Goal: Task Accomplishment & Management: Manage account settings

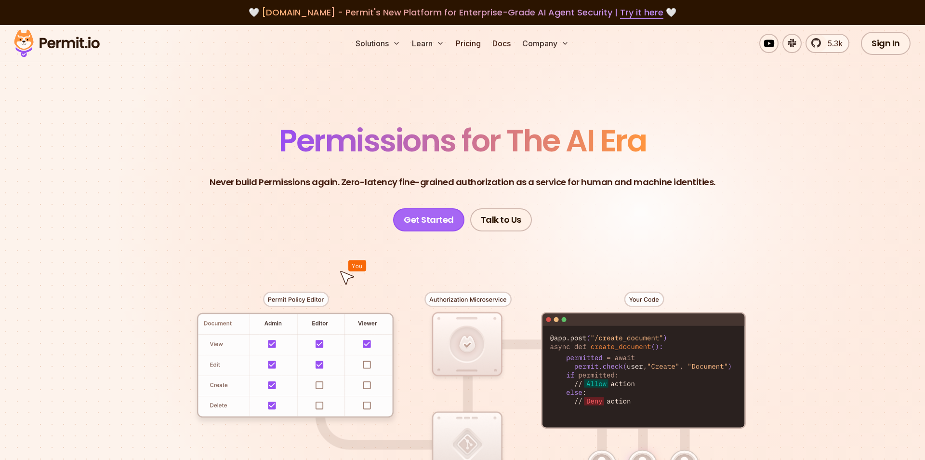
click at [442, 215] on link "Get Started" at bounding box center [428, 219] width 71 height 23
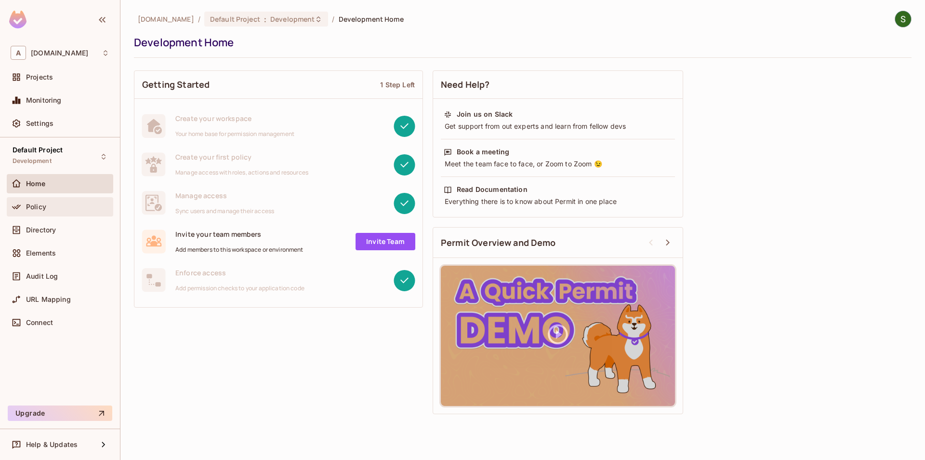
click at [54, 215] on div "Policy" at bounding box center [60, 206] width 107 height 19
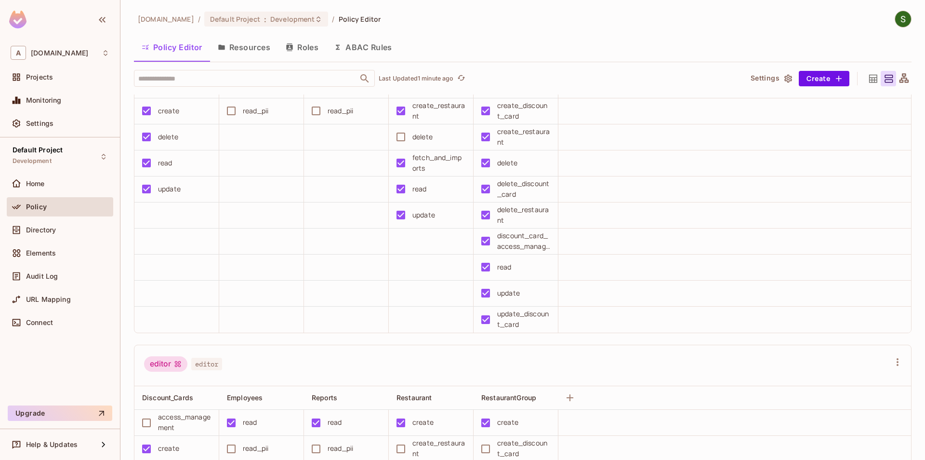
scroll to position [55, 0]
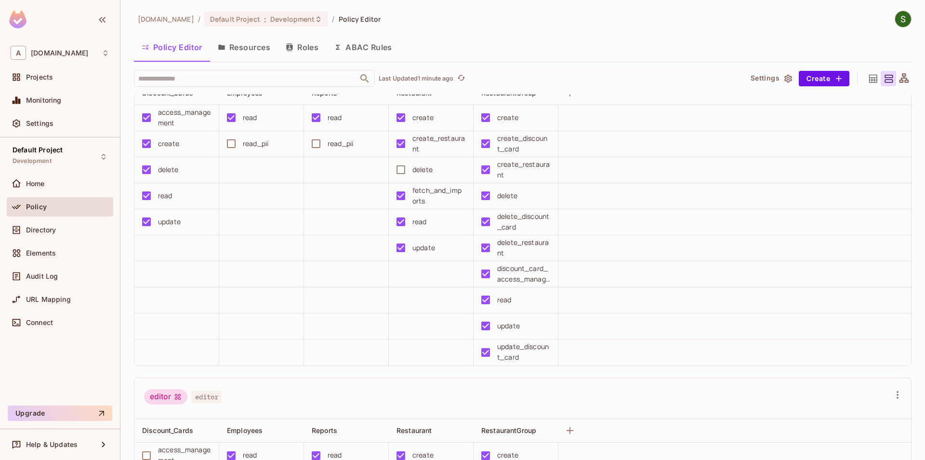
click at [68, 234] on div "Directory" at bounding box center [60, 230] width 99 height 12
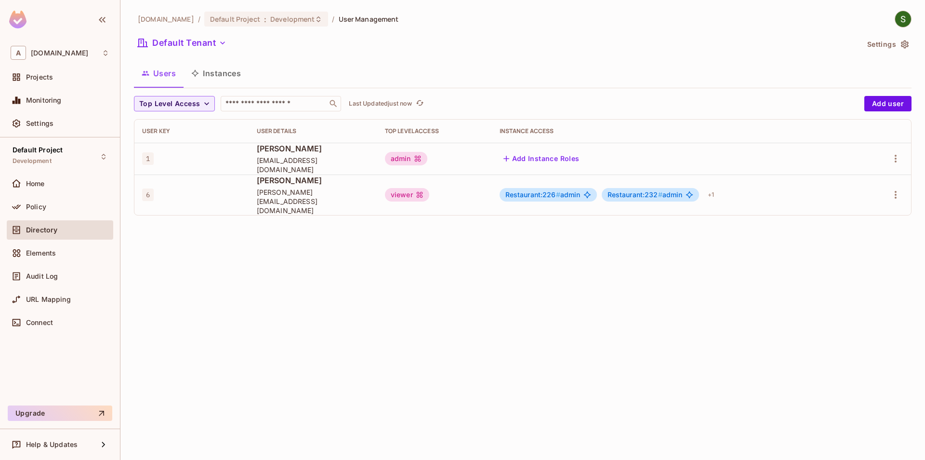
click at [225, 76] on button "Instances" at bounding box center [216, 73] width 65 height 24
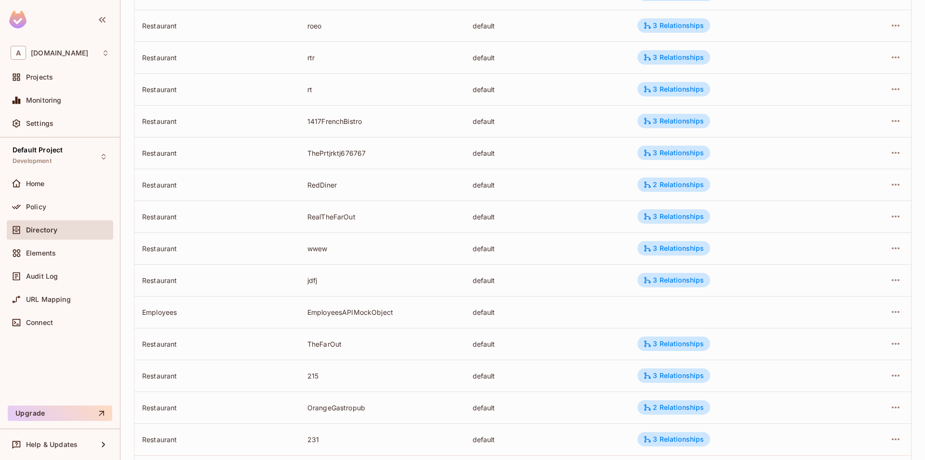
scroll to position [214, 0]
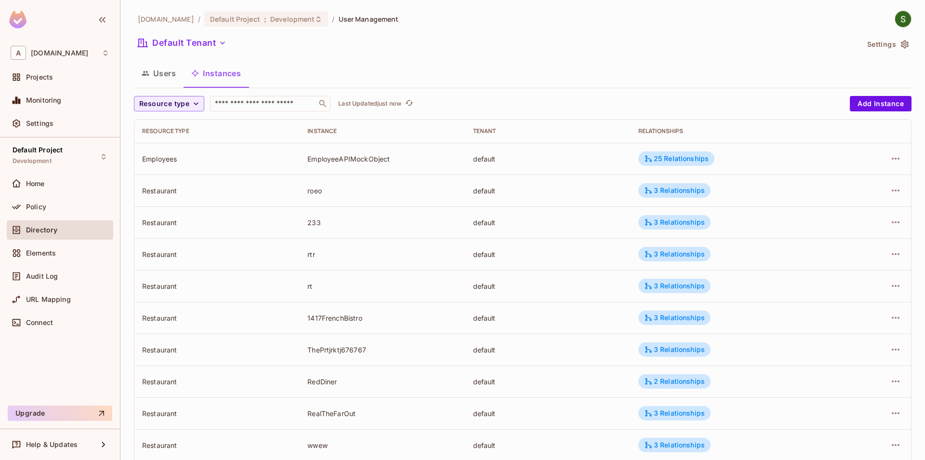
scroll to position [214, 0]
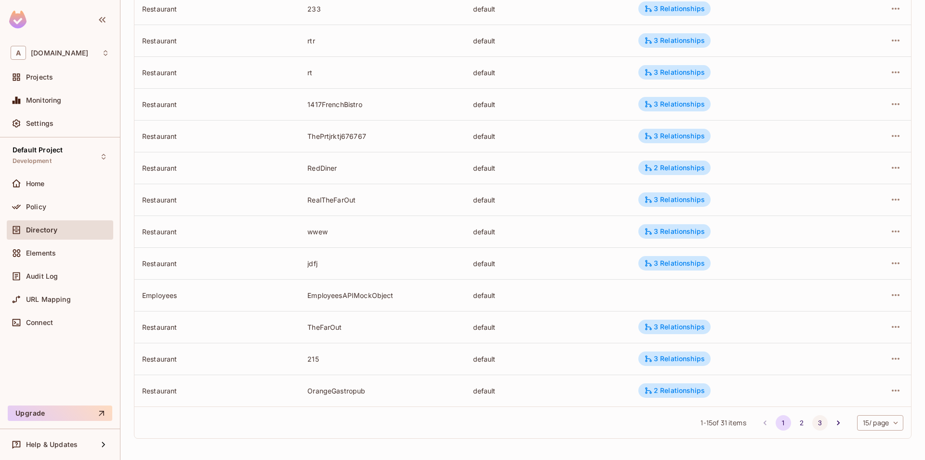
click at [817, 421] on button "3" at bounding box center [820, 422] width 15 height 15
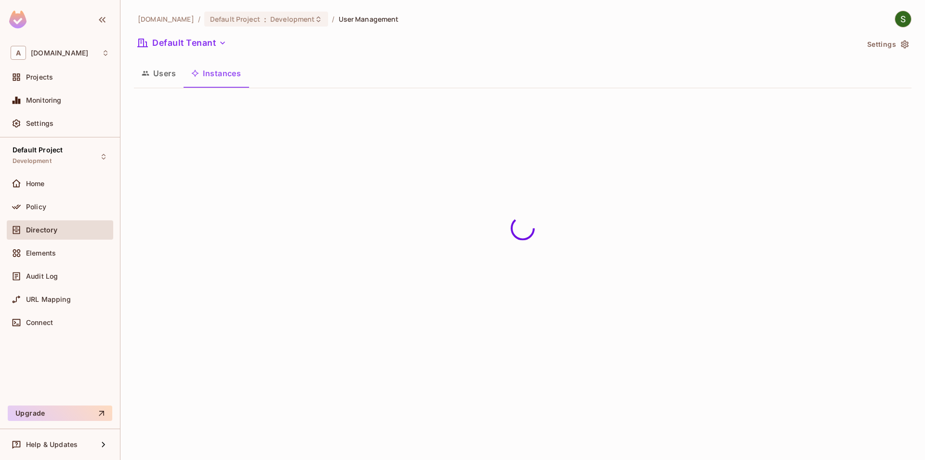
scroll to position [0, 0]
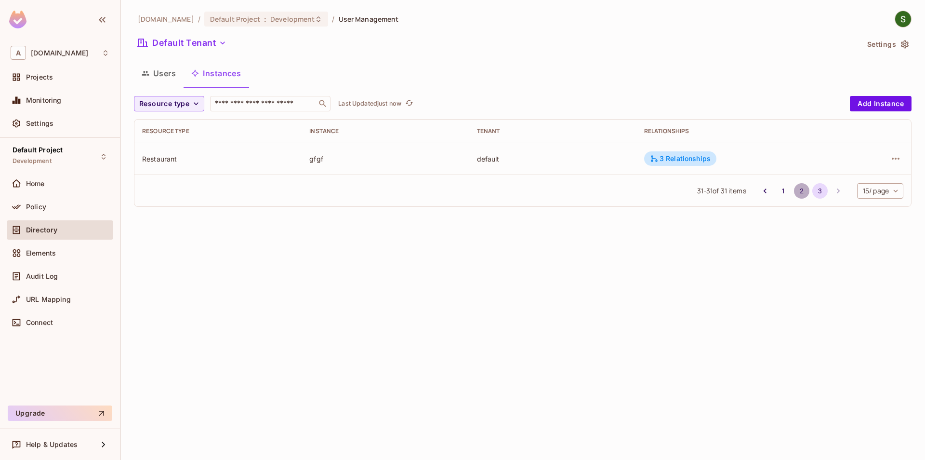
click at [799, 188] on button "2" at bounding box center [801, 190] width 15 height 15
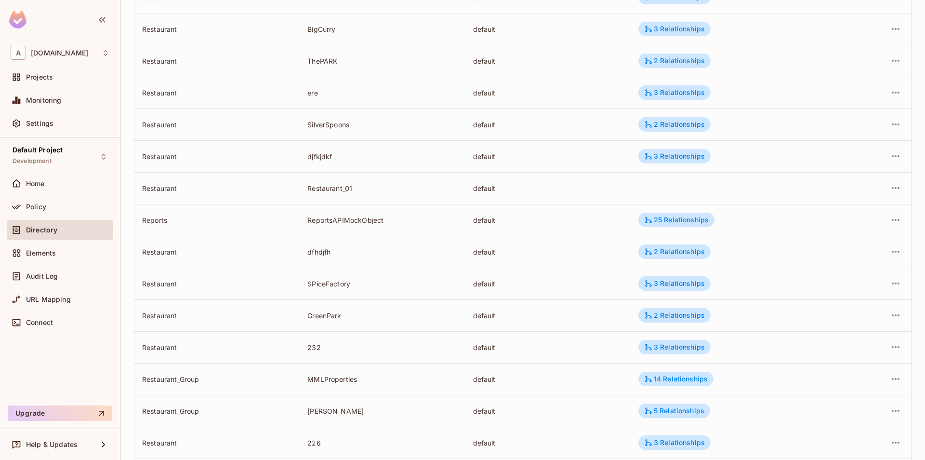
scroll to position [214, 0]
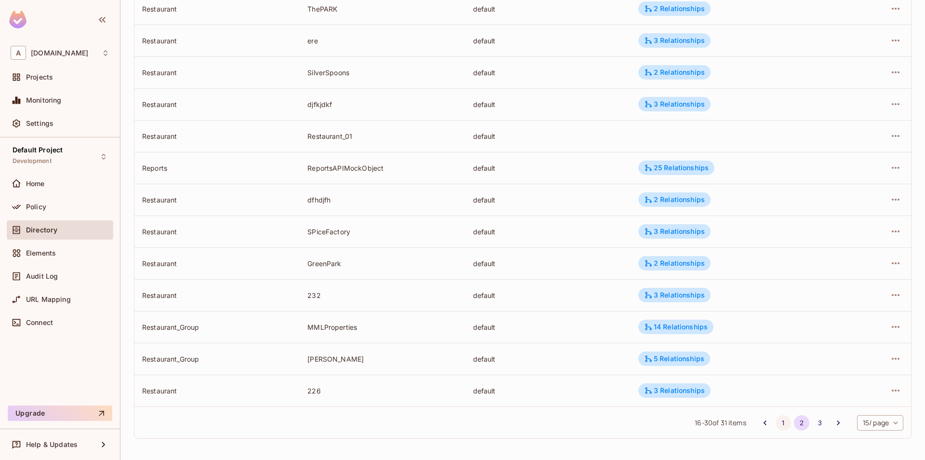
click at [784, 420] on button "1" at bounding box center [783, 422] width 15 height 15
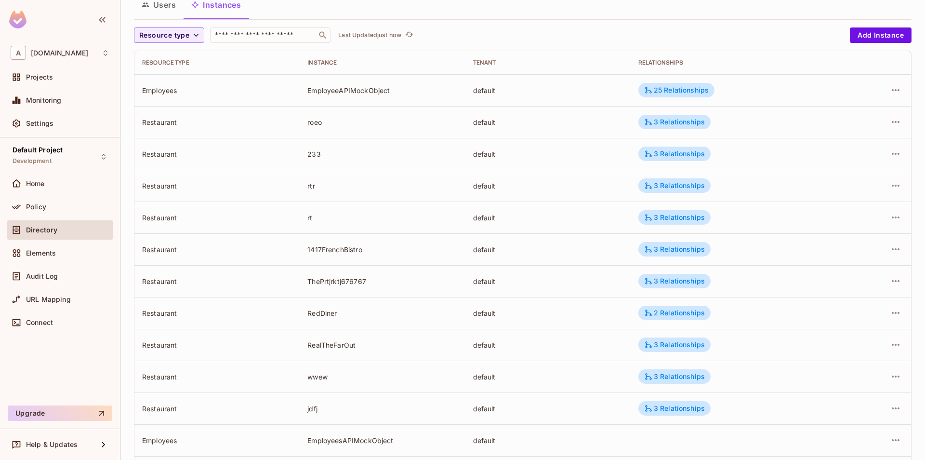
scroll to position [49, 0]
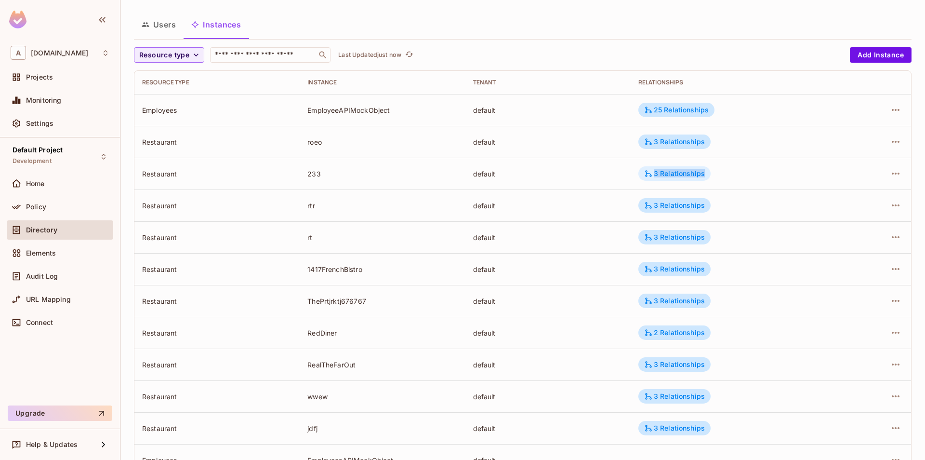
drag, startPoint x: 298, startPoint y: 165, endPoint x: 658, endPoint y: 178, distance: 359.8
click at [658, 178] on tr "Restaurant 233 default 3 Relationships" at bounding box center [522, 174] width 777 height 32
click at [894, 175] on icon "button" at bounding box center [896, 174] width 12 height 12
click at [809, 221] on div "Edit Attributes" at bounding box center [826, 217] width 48 height 10
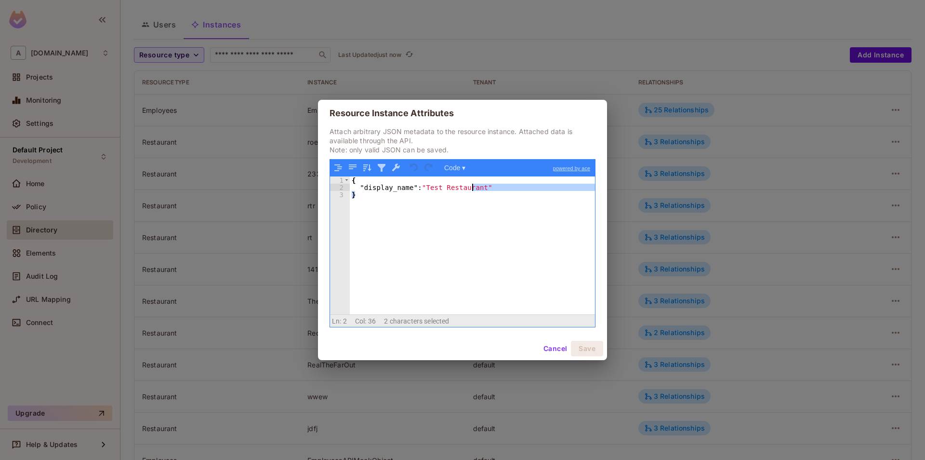
drag, startPoint x: 415, startPoint y: 191, endPoint x: 493, endPoint y: 189, distance: 78.1
click at [493, 189] on div "{ "display_name" : "Test Restaurant" }" at bounding box center [472, 252] width 245 height 152
click at [487, 200] on div "{ "display_name" : "Test Restaurant" }" at bounding box center [472, 245] width 245 height 138
click at [546, 350] on button "Cancel" at bounding box center [555, 348] width 31 height 15
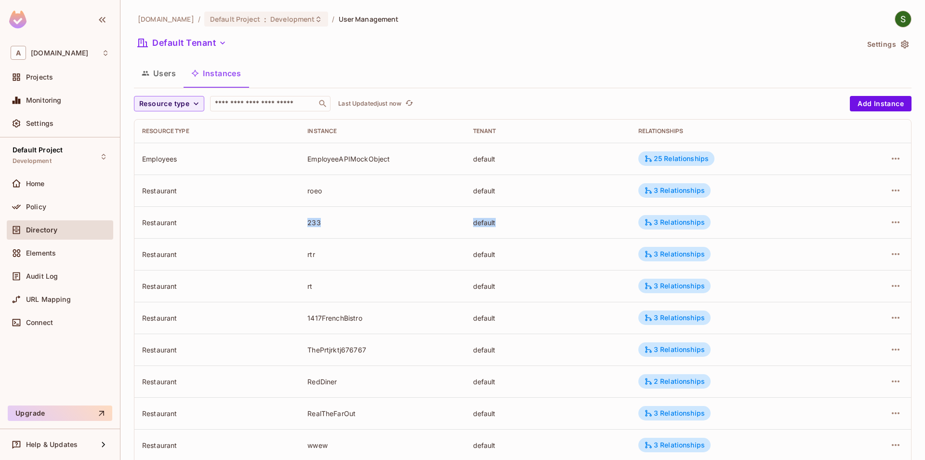
drag, startPoint x: 285, startPoint y: 237, endPoint x: 528, endPoint y: 234, distance: 243.4
click at [485, 227] on tr "Restaurant 233 default 3 Relationships" at bounding box center [522, 222] width 777 height 32
click at [891, 229] on div at bounding box center [876, 222] width 55 height 15
click at [900, 227] on icon "button" at bounding box center [896, 222] width 12 height 12
click at [812, 268] on div "Edit Attributes" at bounding box center [826, 266] width 48 height 10
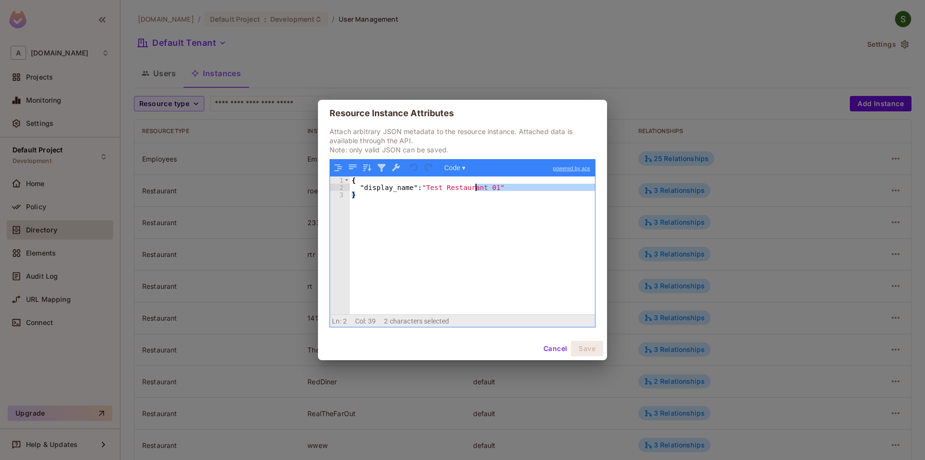
drag, startPoint x: 463, startPoint y: 191, endPoint x: 484, endPoint y: 188, distance: 21.5
click at [484, 188] on div "{ "display_name" : "Test Restaurant 01" }" at bounding box center [472, 252] width 245 height 152
click at [491, 264] on div "{ "display_name" : "Test Restaurant 01" }" at bounding box center [472, 245] width 245 height 138
click at [548, 349] on button "Cancel" at bounding box center [555, 348] width 31 height 15
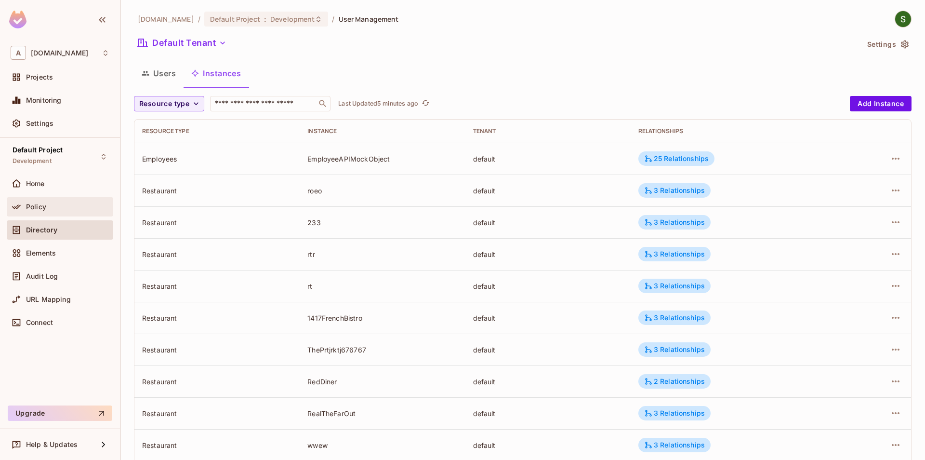
click at [44, 210] on span "Policy" at bounding box center [36, 207] width 20 height 8
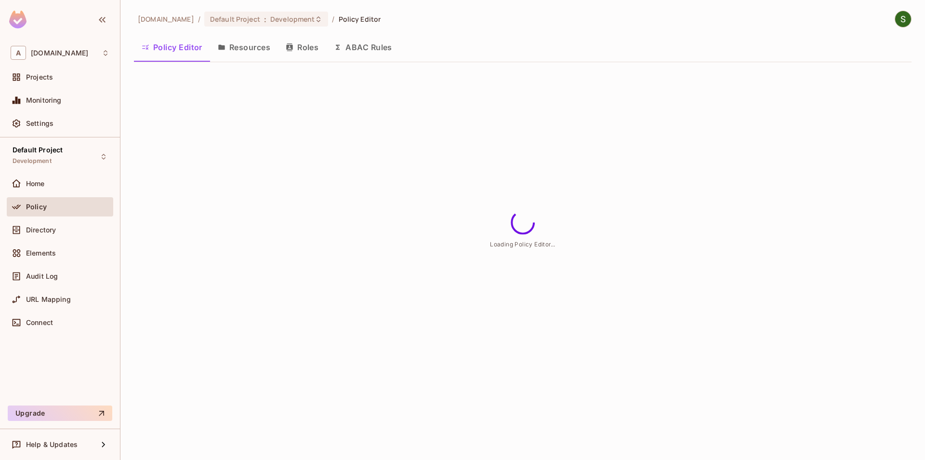
click at [307, 34] on div "allerin.com / Default Project : Development / Policy Editor Policy Editor Resou…" at bounding box center [523, 40] width 778 height 59
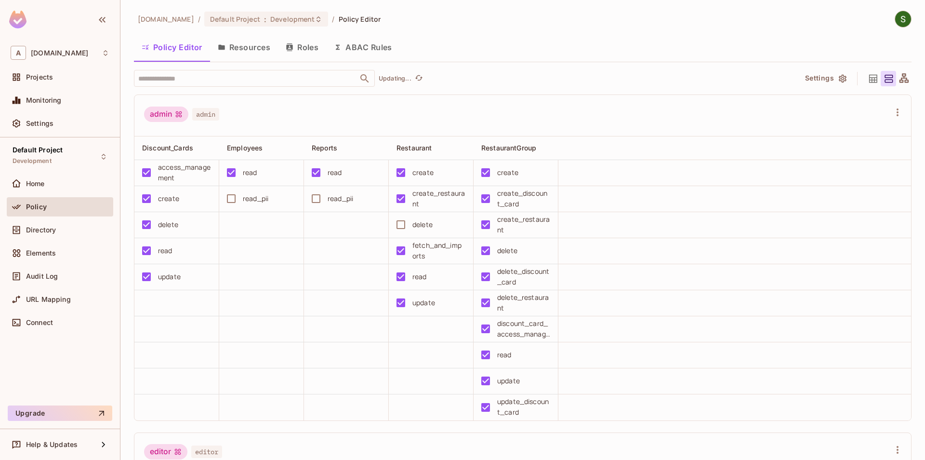
click at [314, 53] on button "Roles" at bounding box center [302, 47] width 48 height 24
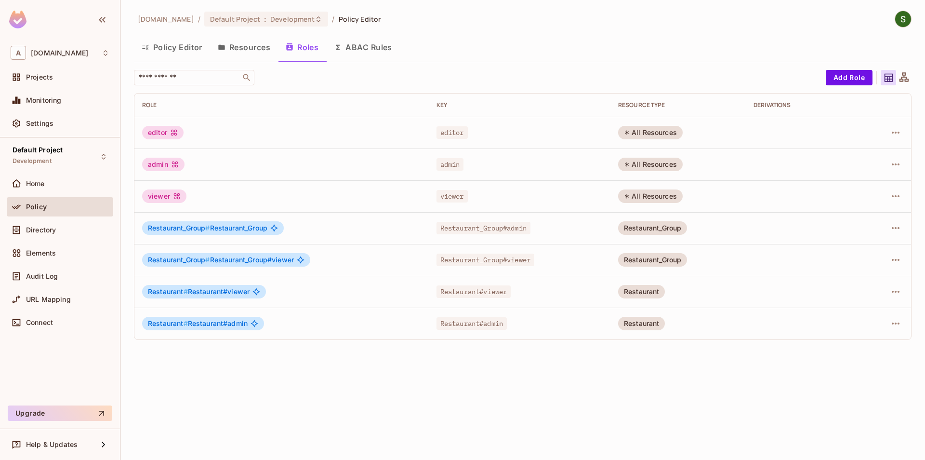
click at [227, 52] on button "Resources" at bounding box center [244, 47] width 68 height 24
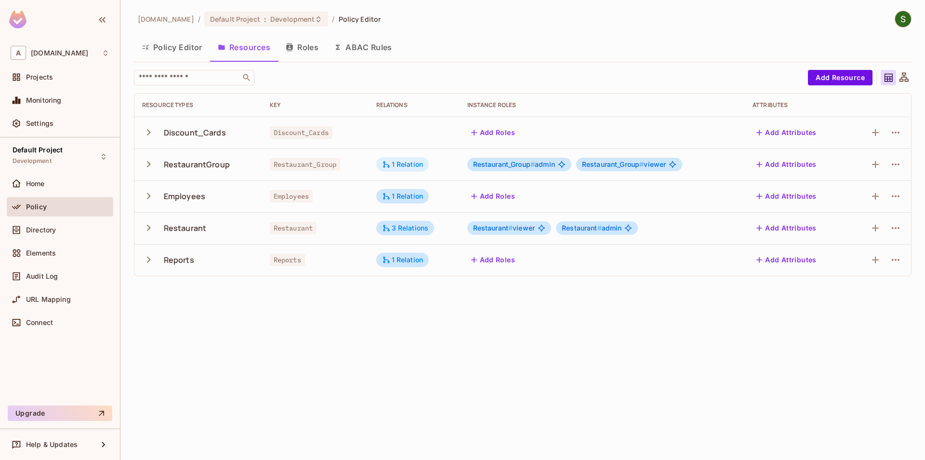
click at [403, 166] on div "1 Relation" at bounding box center [402, 164] width 41 height 9
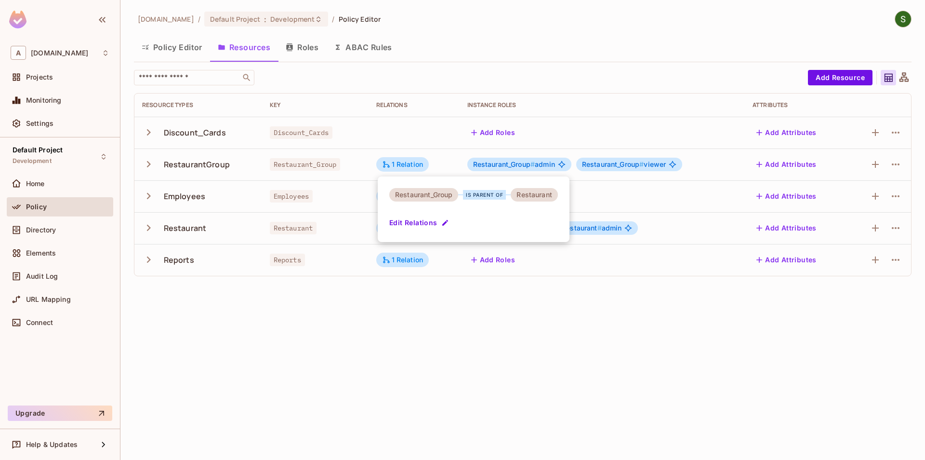
click at [427, 226] on button "Edit Relations" at bounding box center [420, 222] width 62 height 15
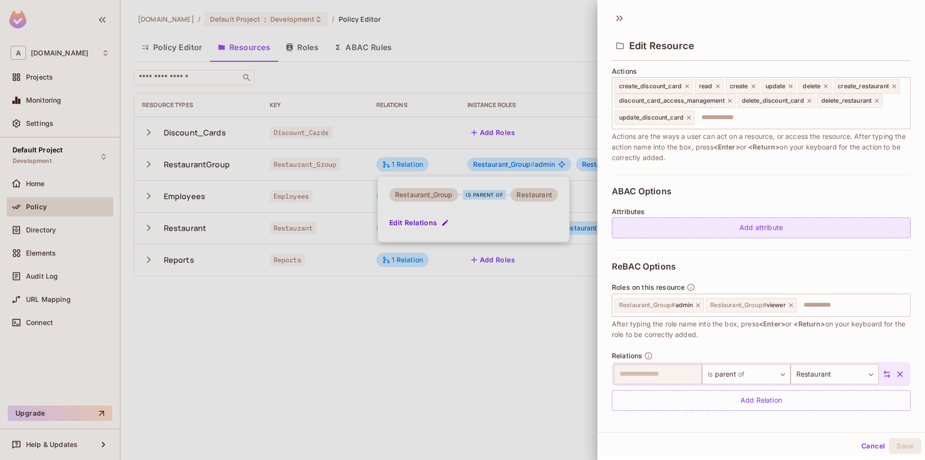
scroll to position [127, 0]
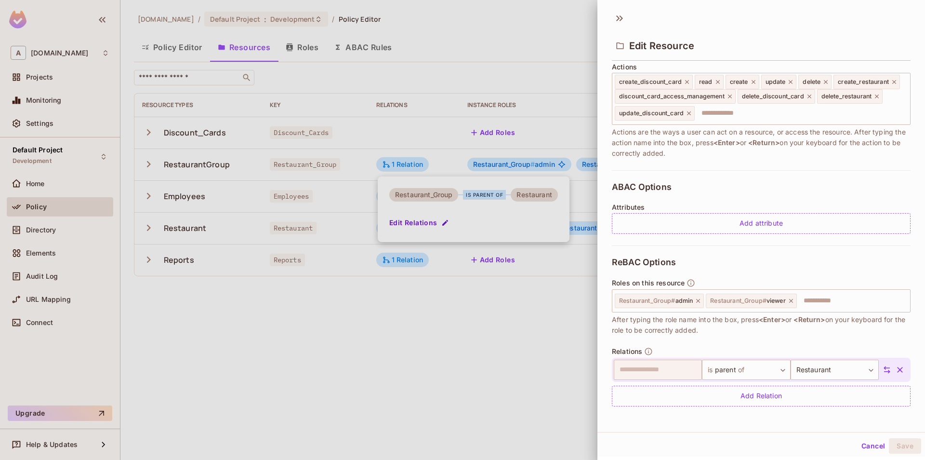
click at [865, 446] on button "Cancel" at bounding box center [873, 445] width 31 height 15
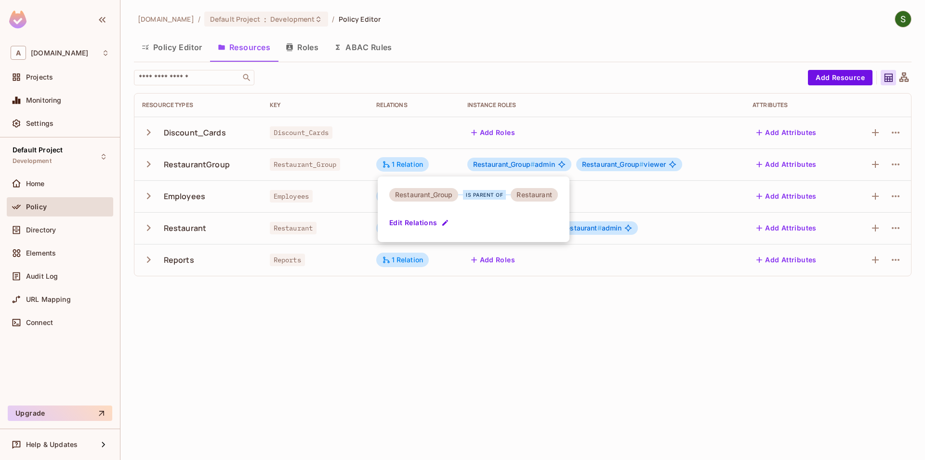
click at [319, 46] on div at bounding box center [462, 230] width 925 height 460
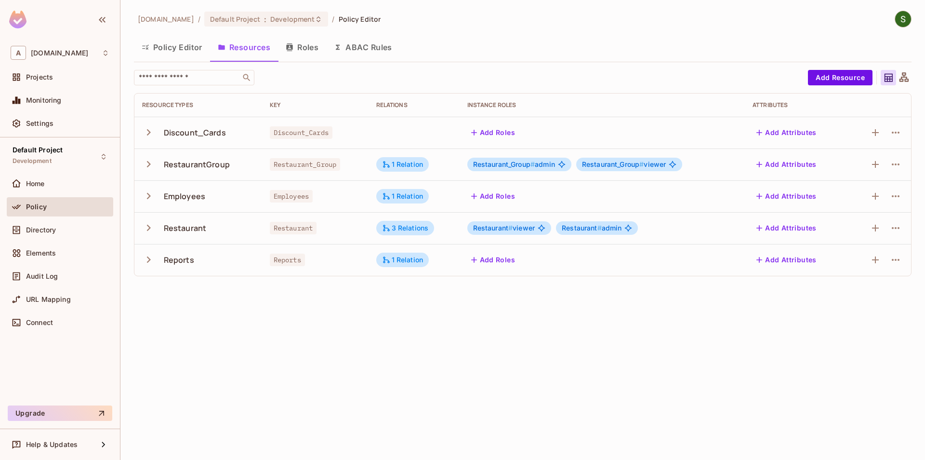
click at [308, 56] on button "Roles" at bounding box center [302, 47] width 48 height 24
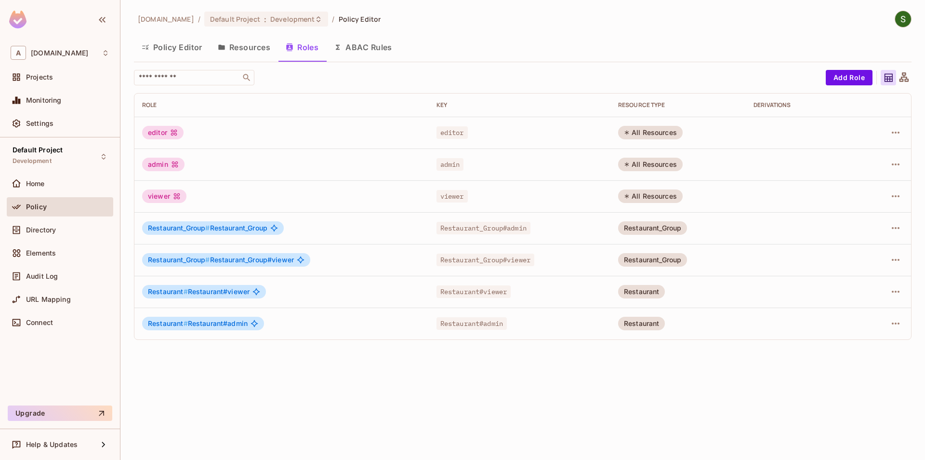
click at [193, 55] on button "Policy Editor" at bounding box center [172, 47] width 76 height 24
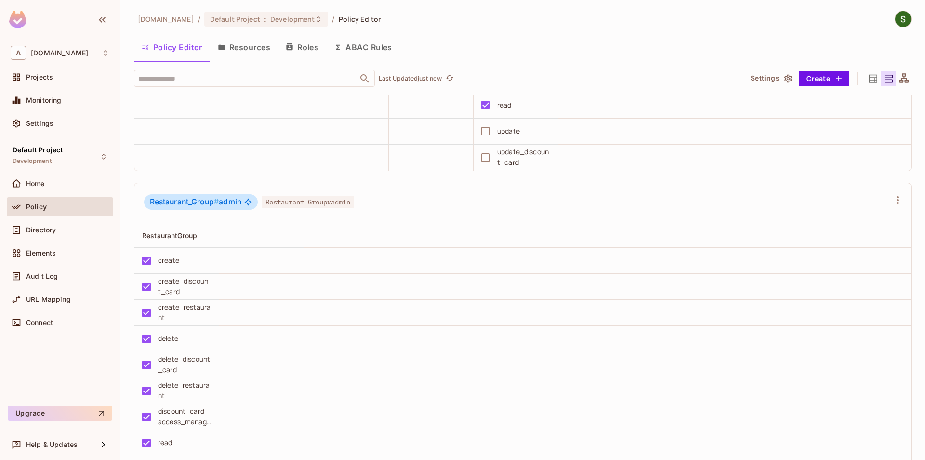
scroll to position [934, 0]
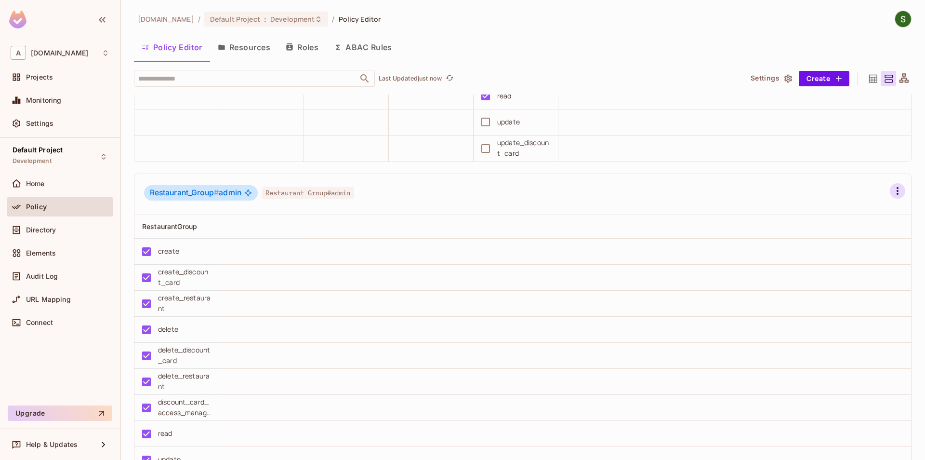
click at [898, 196] on icon "button" at bounding box center [898, 191] width 12 height 12
click at [850, 276] on li "Edit Role" at bounding box center [838, 271] width 109 height 21
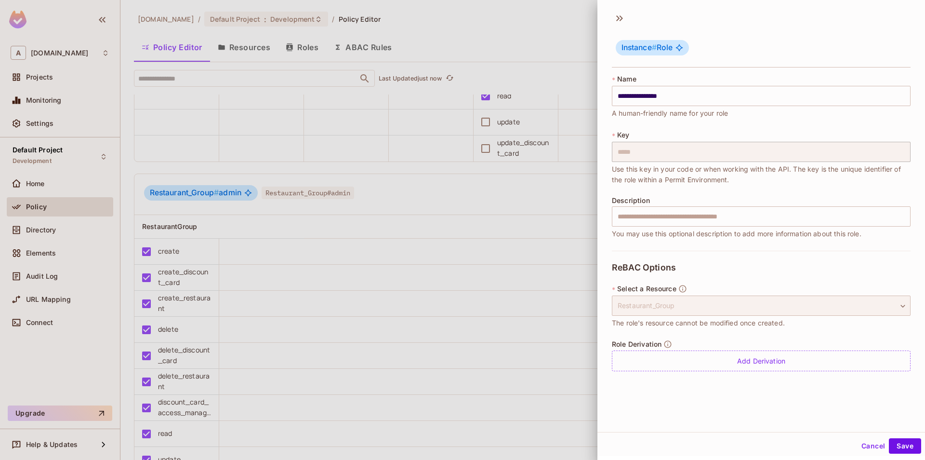
scroll to position [1, 0]
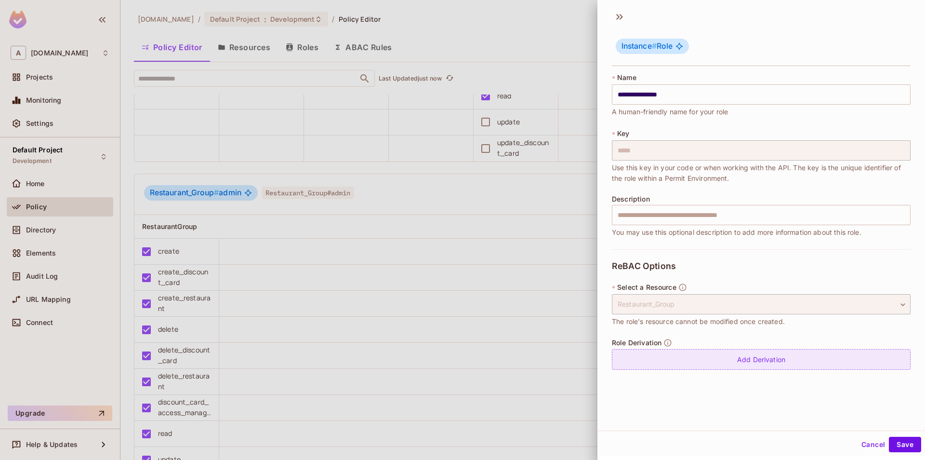
click at [738, 368] on div "Add Derivation" at bounding box center [761, 359] width 299 height 21
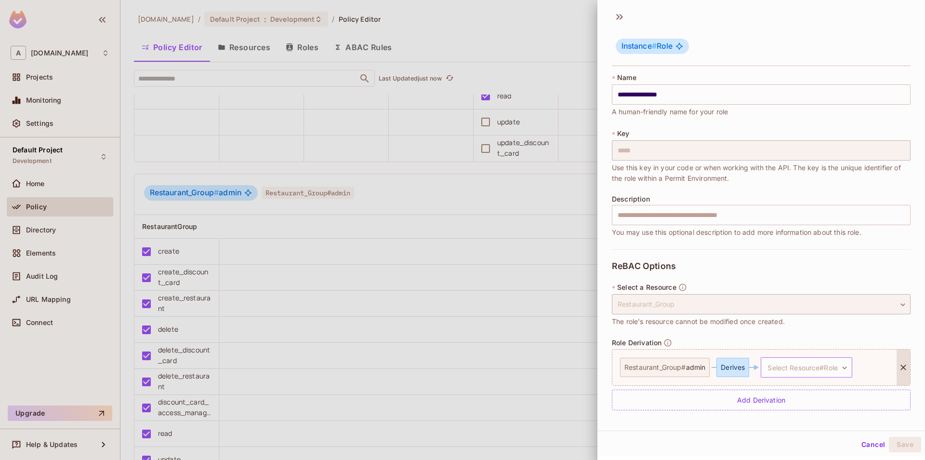
click at [838, 372] on body "A allerin.com Projects Monitoring Settings Default Project Development Home Pol…" at bounding box center [462, 230] width 925 height 460
click at [818, 433] on span "admin" at bounding box center [817, 430] width 22 height 9
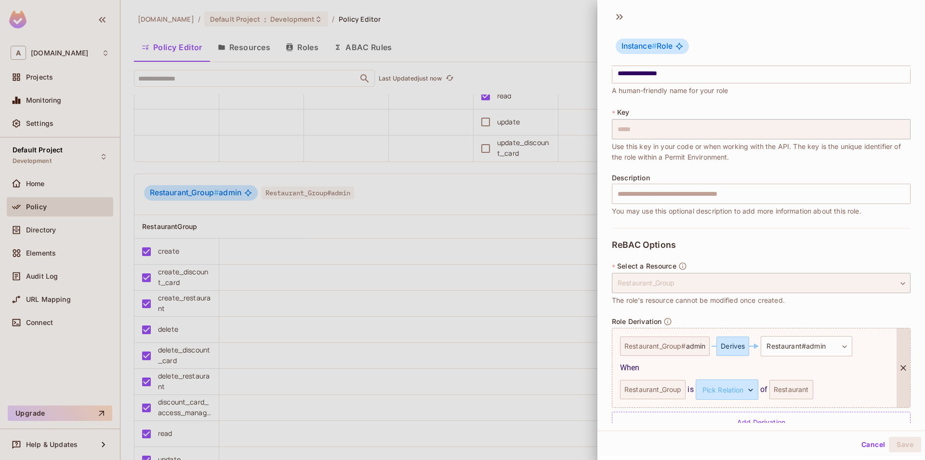
scroll to position [42, 0]
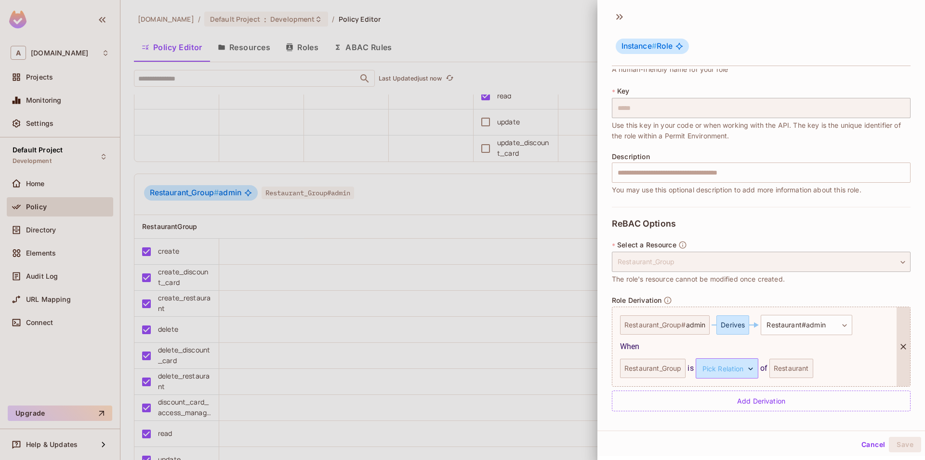
click at [729, 374] on body "A allerin.com Projects Monitoring Settings Default Project Development Home Pol…" at bounding box center [462, 230] width 925 height 460
click at [725, 419] on li "parent" at bounding box center [719, 413] width 89 height 17
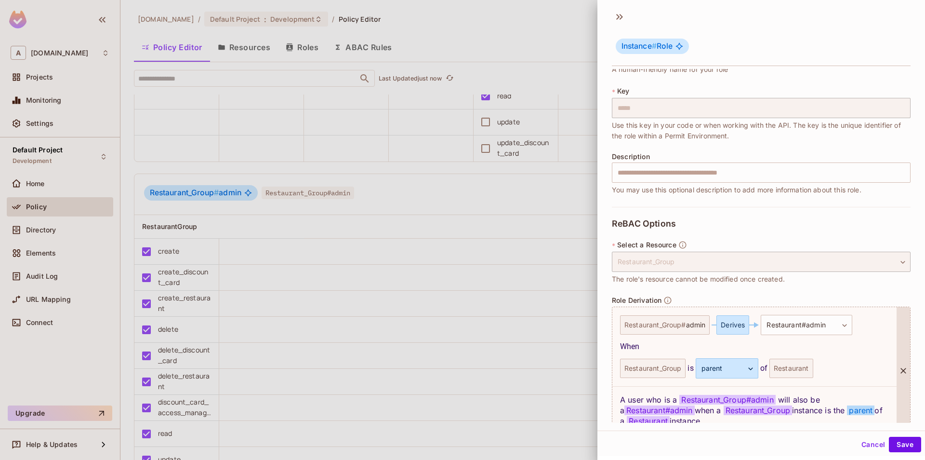
scroll to position [90, 0]
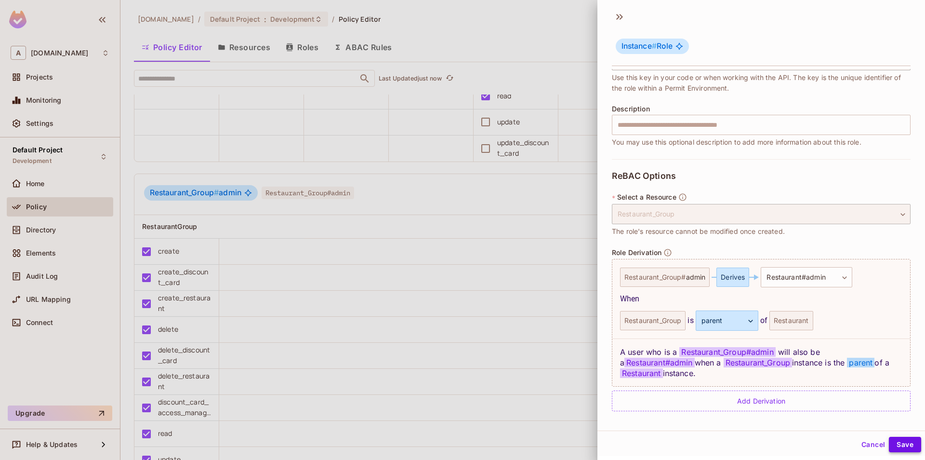
click at [912, 445] on button "Save" at bounding box center [905, 444] width 32 height 15
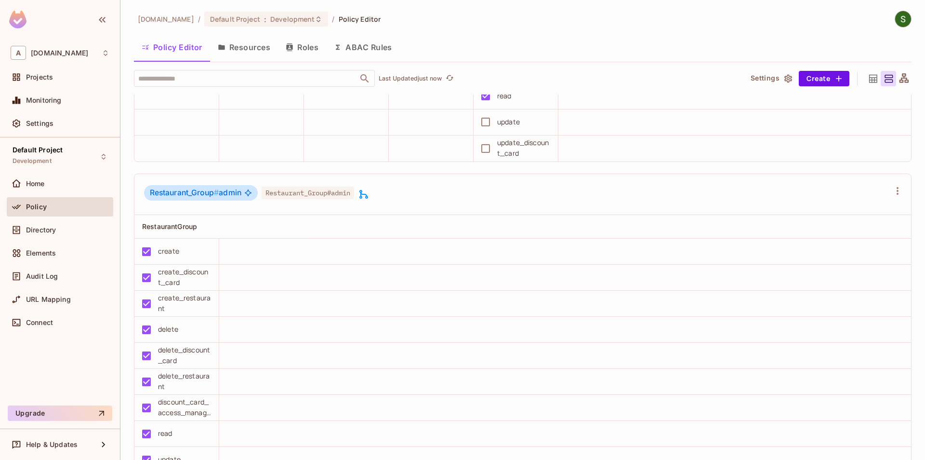
click at [369, 196] on icon at bounding box center [364, 194] width 12 height 12
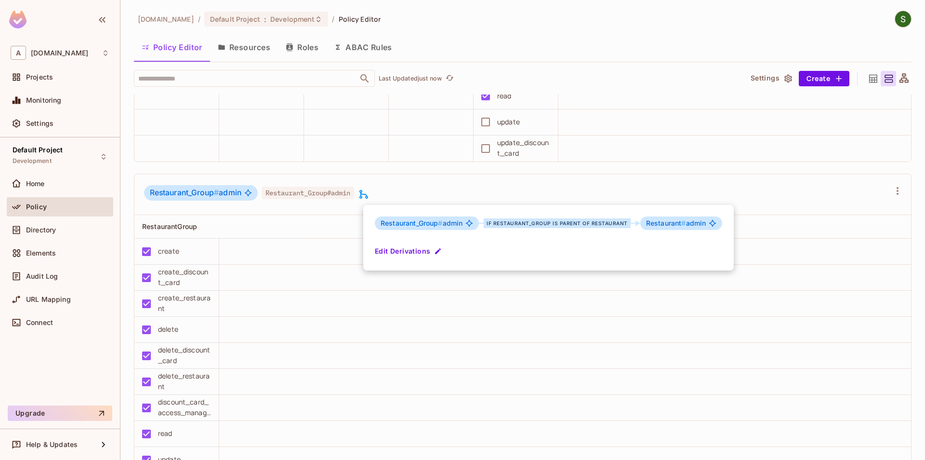
click at [437, 189] on div at bounding box center [462, 230] width 925 height 460
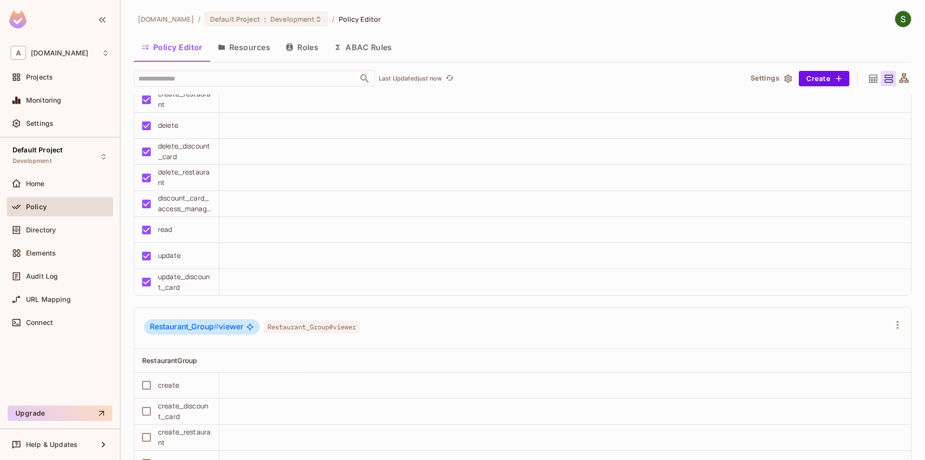
scroll to position [1154, 0]
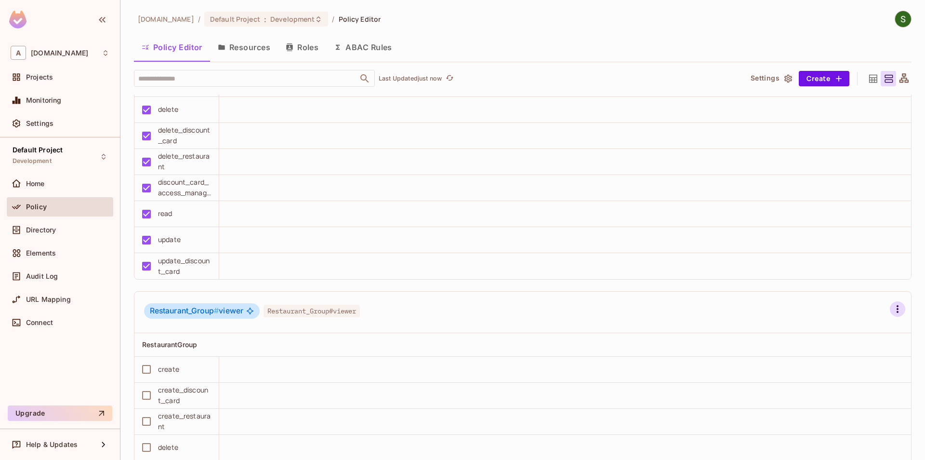
click at [899, 308] on icon "button" at bounding box center [898, 309] width 12 height 12
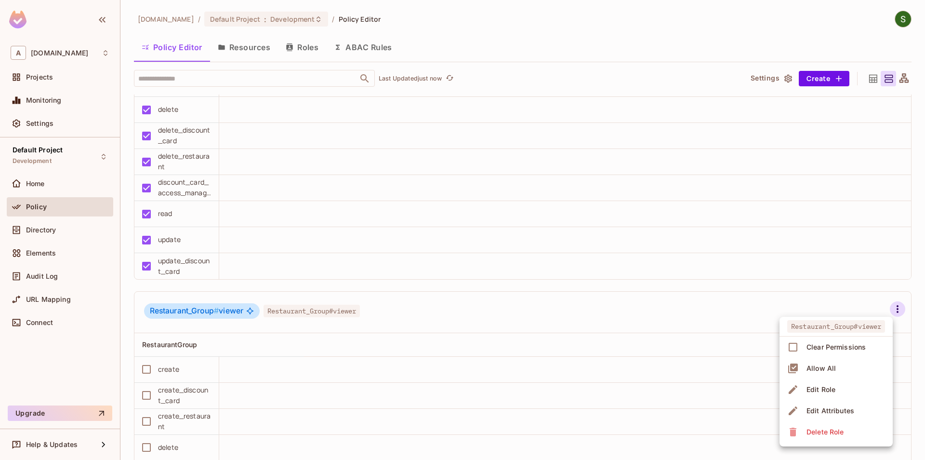
click at [827, 384] on span "Edit Role" at bounding box center [821, 389] width 35 height 15
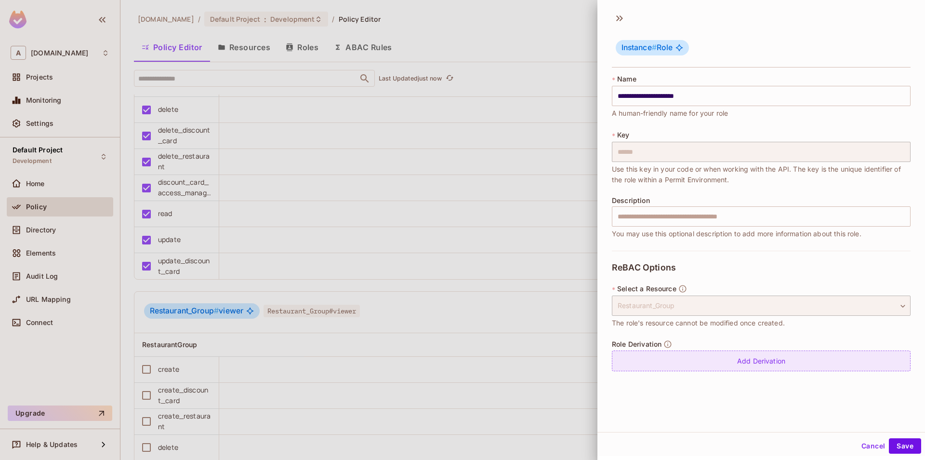
click at [736, 370] on div "Add Derivation" at bounding box center [761, 360] width 299 height 21
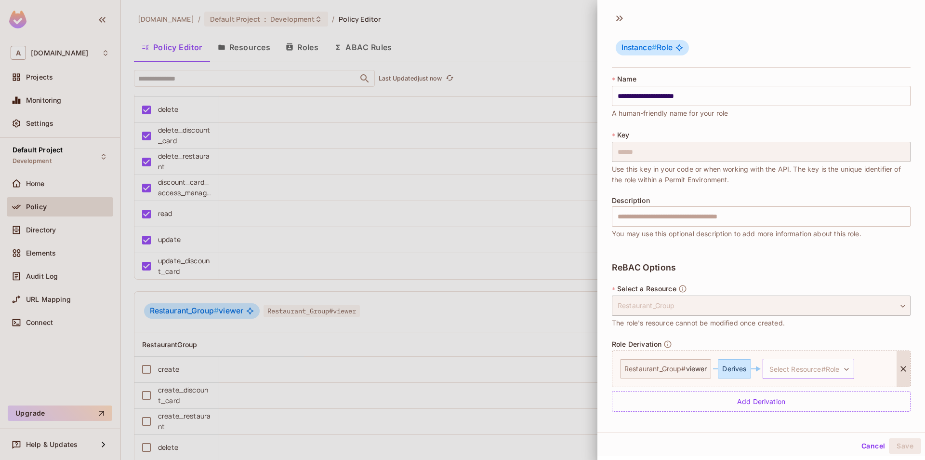
click at [810, 368] on body "A allerin.com Projects Monitoring Settings Default Project Development Home Pol…" at bounding box center [462, 230] width 925 height 460
click at [801, 416] on span "Restaurant # viewer" at bounding box center [797, 415] width 65 height 12
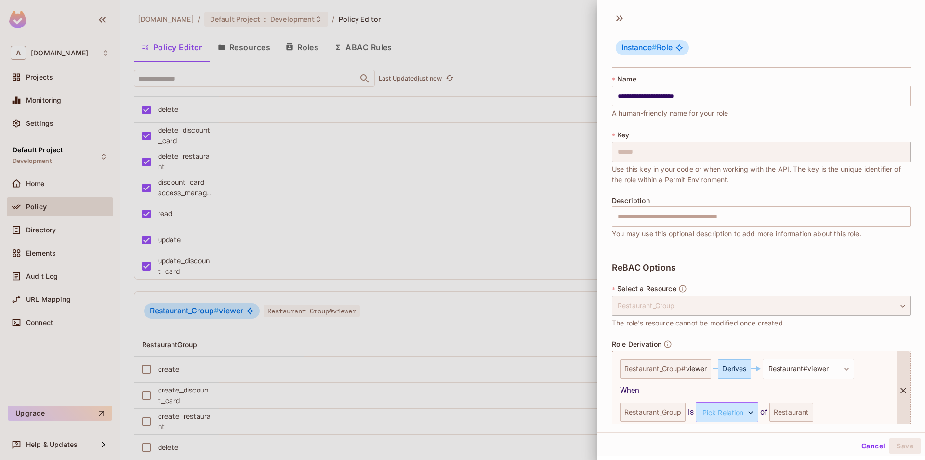
click at [737, 415] on body "A allerin.com Projects Monitoring Settings Default Project Development Home Pol…" at bounding box center [462, 230] width 925 height 460
click at [722, 440] on li "parent" at bounding box center [719, 439] width 89 height 17
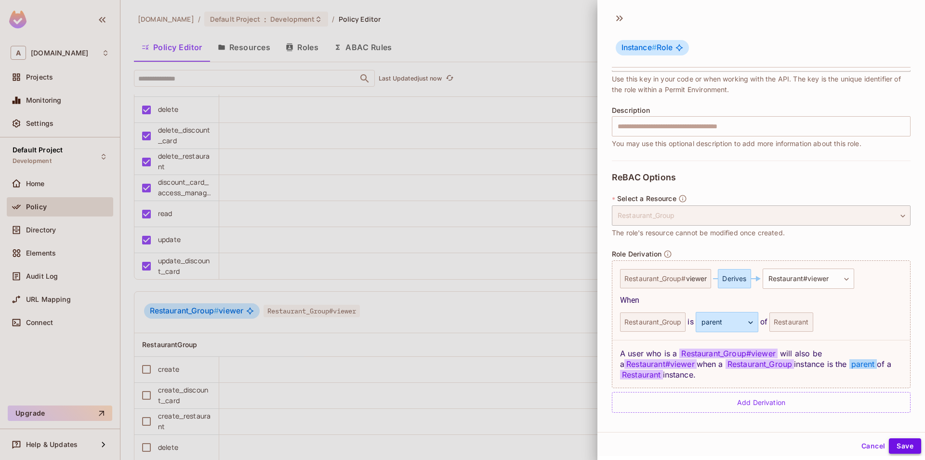
click at [901, 444] on button "Save" at bounding box center [905, 445] width 32 height 15
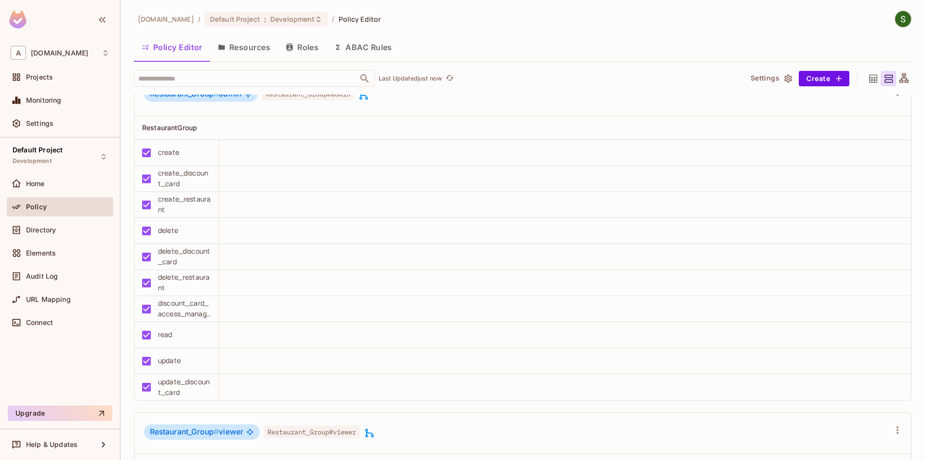
scroll to position [923, 0]
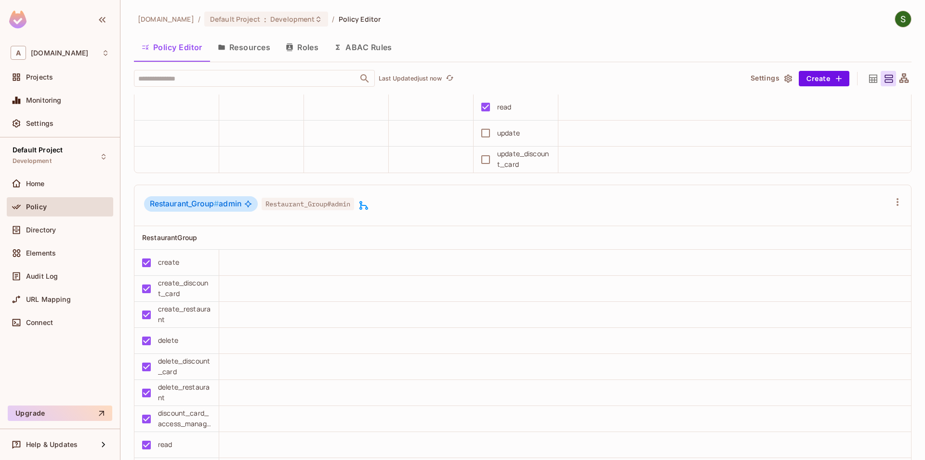
click at [365, 210] on icon at bounding box center [364, 206] width 12 height 12
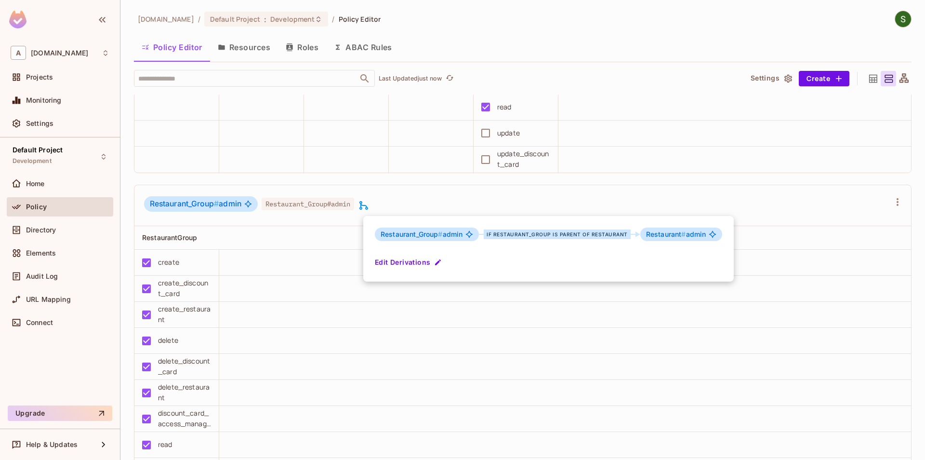
click at [408, 199] on div at bounding box center [462, 230] width 925 height 460
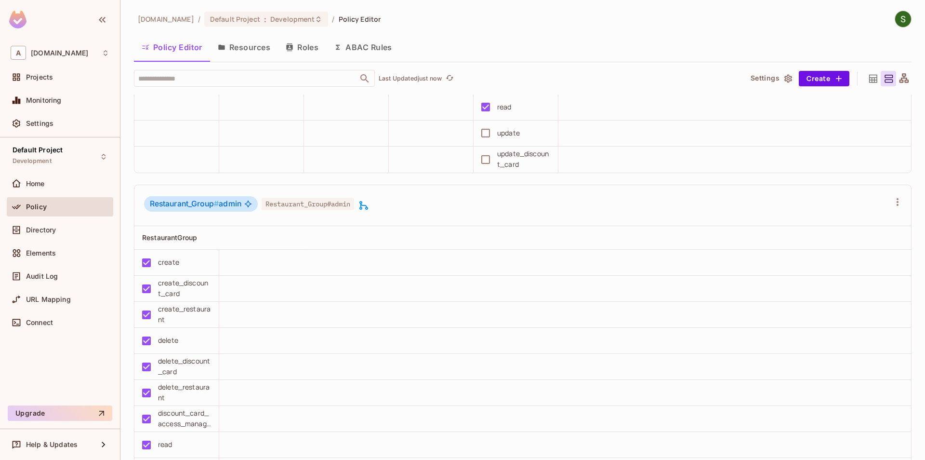
scroll to position [1033, 0]
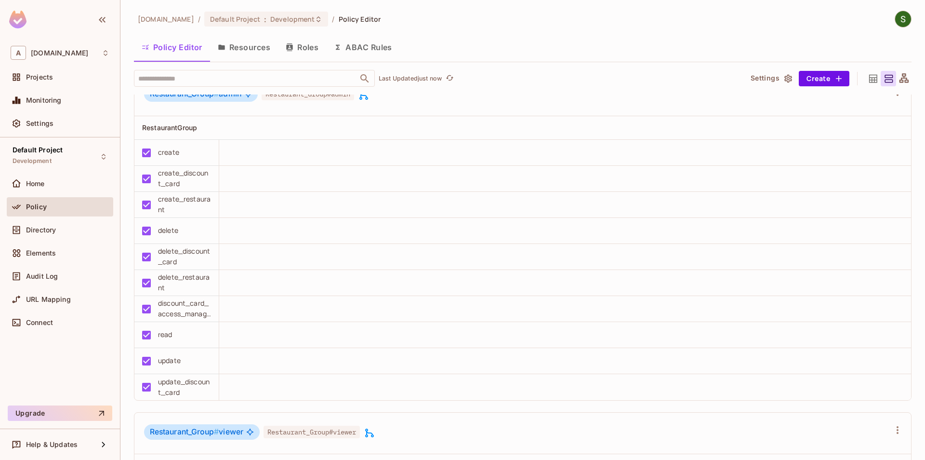
click at [375, 434] on icon at bounding box center [370, 433] width 12 height 12
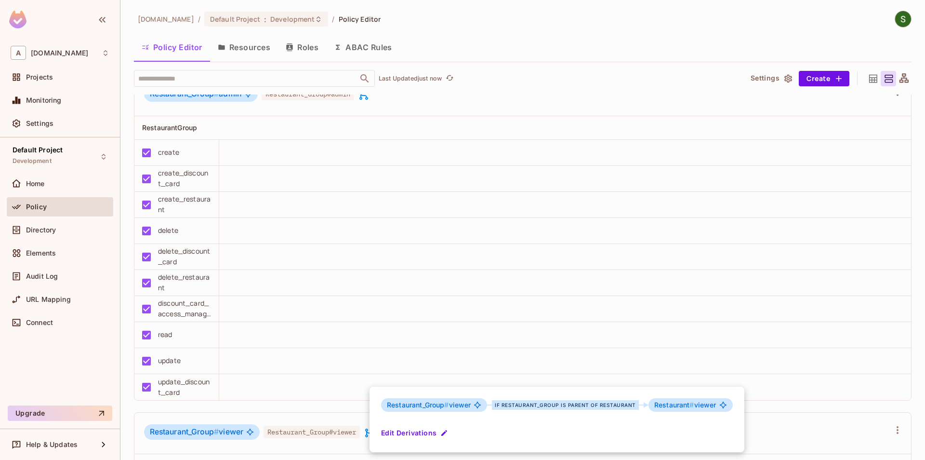
click at [429, 347] on div at bounding box center [462, 230] width 925 height 460
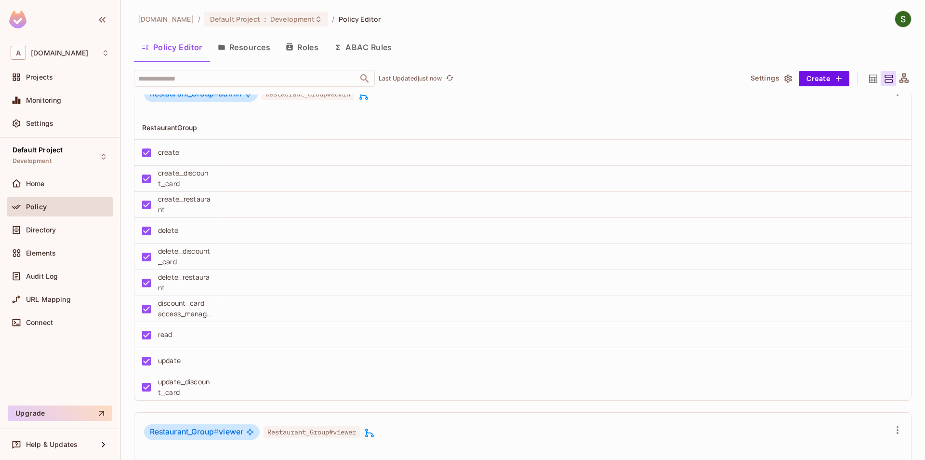
scroll to position [978, 0]
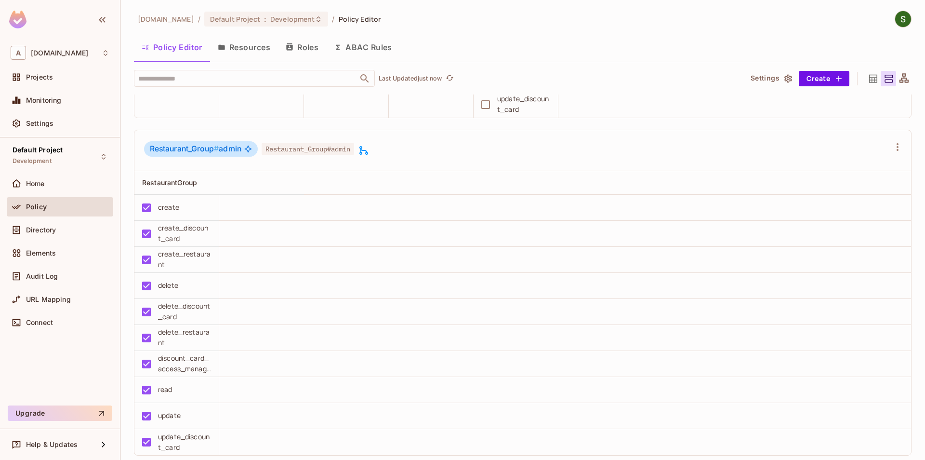
click at [362, 152] on div "Restaurant_Group # admin Restaurant_Group#admin" at bounding box center [257, 150] width 226 height 18
click at [365, 152] on icon at bounding box center [364, 151] width 12 height 12
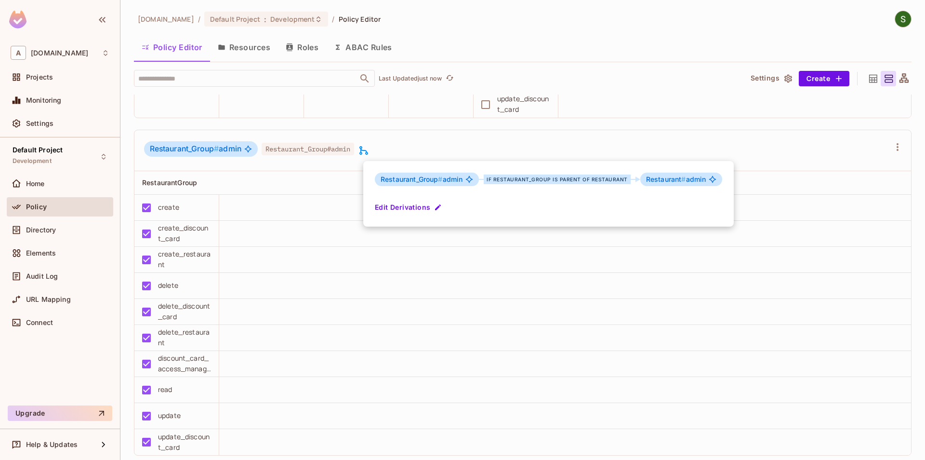
click at [412, 145] on div at bounding box center [462, 230] width 925 height 460
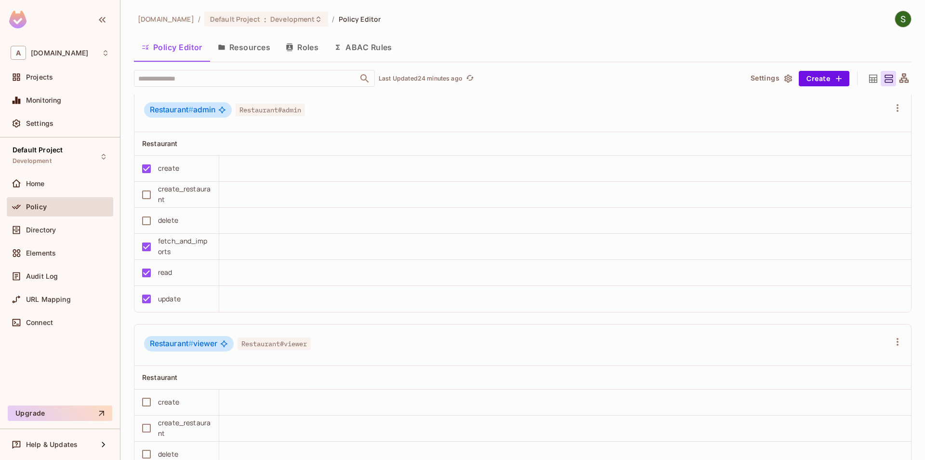
scroll to position [1637, 0]
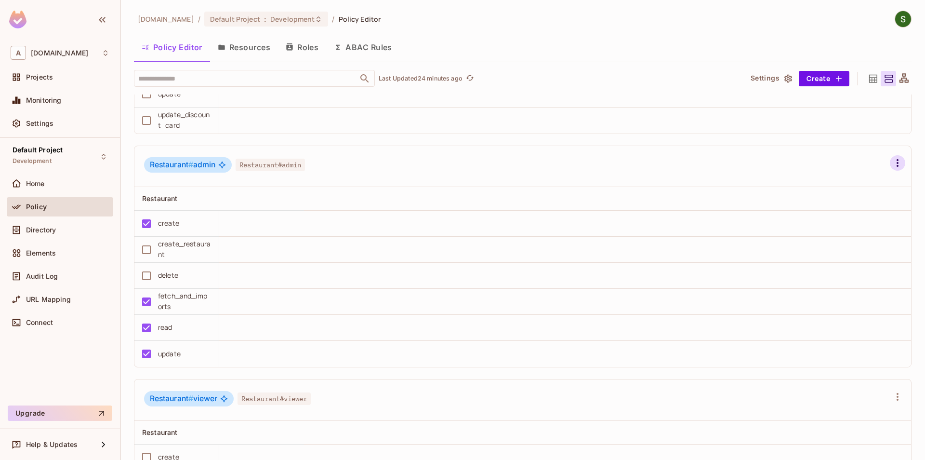
click at [902, 165] on icon "button" at bounding box center [898, 163] width 12 height 12
click at [708, 180] on div at bounding box center [462, 230] width 925 height 460
